Goal: Use online tool/utility

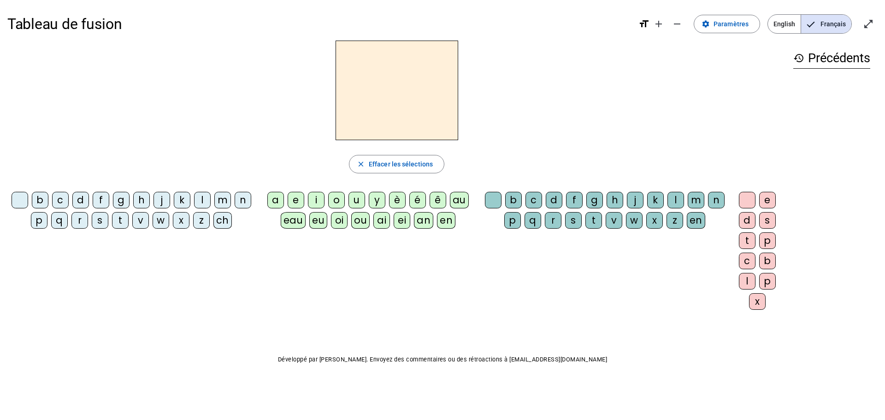
drag, startPoint x: 96, startPoint y: 220, endPoint x: 217, endPoint y: 218, distance: 121.3
click at [97, 221] on div "s" at bounding box center [100, 220] width 17 height 17
click at [297, 200] on div "e" at bounding box center [296, 200] width 17 height 17
click at [59, 200] on div "c" at bounding box center [60, 200] width 17 height 17
click at [199, 201] on div "l" at bounding box center [202, 200] width 17 height 17
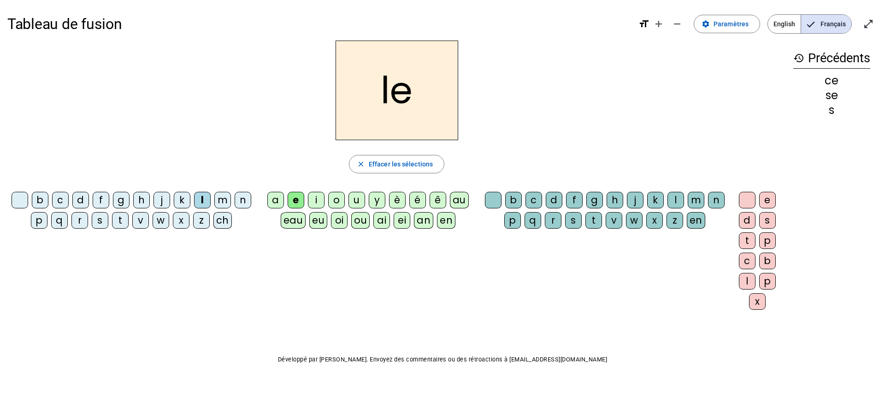
drag, startPoint x: 79, startPoint y: 202, endPoint x: 152, endPoint y: 197, distance: 73.5
click at [80, 201] on div "d" at bounding box center [80, 200] width 17 height 17
click at [357, 201] on div "u" at bounding box center [357, 200] width 17 height 17
click at [202, 202] on div "l" at bounding box center [202, 200] width 17 height 17
click at [143, 224] on div "v" at bounding box center [140, 220] width 17 height 17
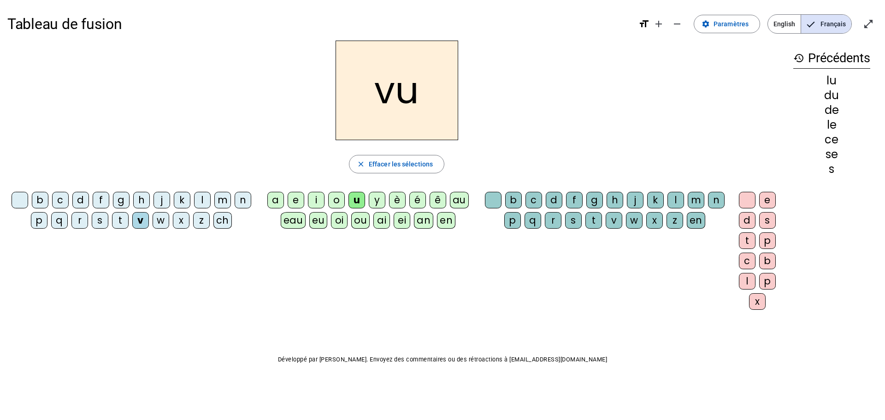
click at [99, 221] on div "s" at bounding box center [100, 220] width 17 height 17
click at [532, 196] on div "c" at bounding box center [534, 200] width 17 height 17
drag, startPoint x: 297, startPoint y: 201, endPoint x: 304, endPoint y: 176, distance: 25.7
click at [298, 198] on div "e" at bounding box center [296, 200] width 17 height 17
click at [275, 201] on div "a" at bounding box center [275, 200] width 17 height 17
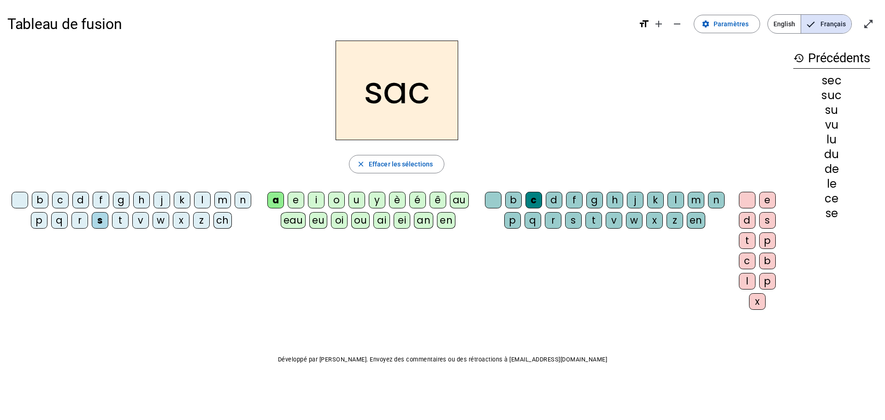
click at [199, 203] on div "l" at bounding box center [202, 200] width 17 height 17
click at [36, 220] on div "p" at bounding box center [39, 220] width 17 height 17
click at [42, 192] on div "b" at bounding box center [40, 200] width 17 height 17
click at [113, 222] on div "t" at bounding box center [120, 220] width 17 height 17
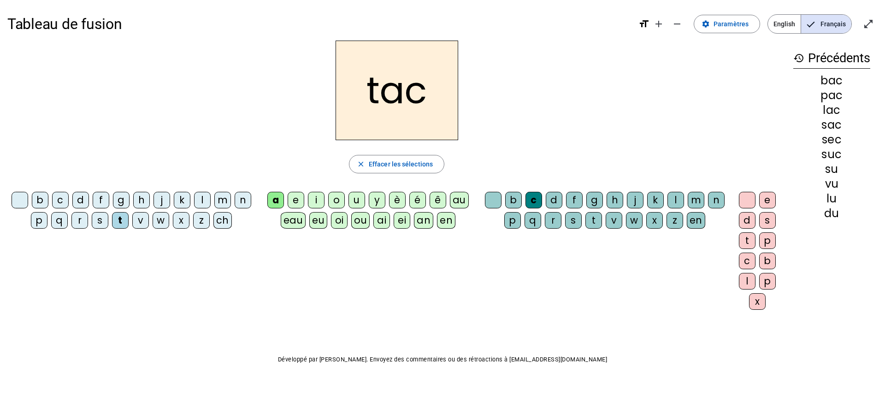
click at [336, 199] on div "o" at bounding box center [336, 200] width 17 height 17
click at [85, 223] on div "r" at bounding box center [79, 220] width 17 height 17
click at [103, 221] on div "s" at bounding box center [100, 220] width 17 height 17
click at [590, 200] on div "l" at bounding box center [676, 200] width 17 height 17
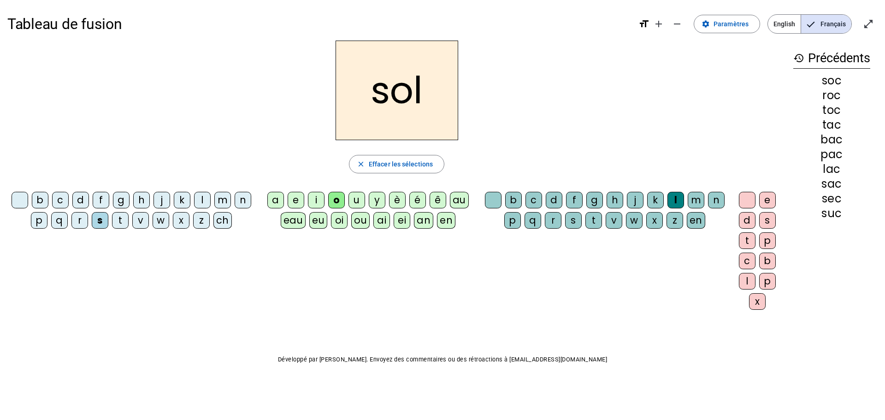
drag, startPoint x: 41, startPoint y: 203, endPoint x: 43, endPoint y: 173, distance: 30.0
click at [41, 190] on div "b c d f g h j k l m n p q r s t v w x z ch" at bounding box center [133, 212] width 252 height 48
click at [38, 201] on div "b" at bounding box center [40, 200] width 17 height 17
